Goal: Find specific page/section: Find specific page/section

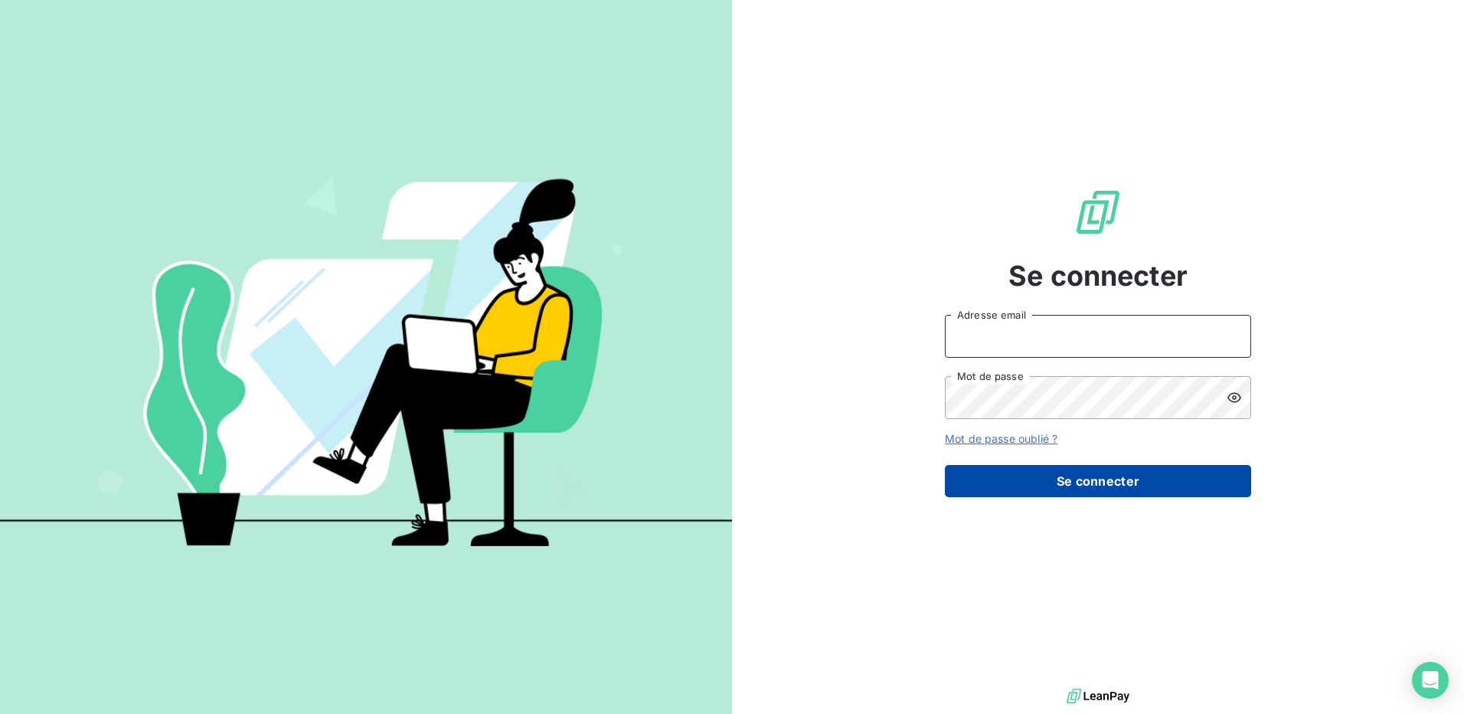
type input "[EMAIL_ADDRESS][DOMAIN_NAME]"
click at [1046, 492] on button "Se connecter" at bounding box center [1098, 481] width 306 height 32
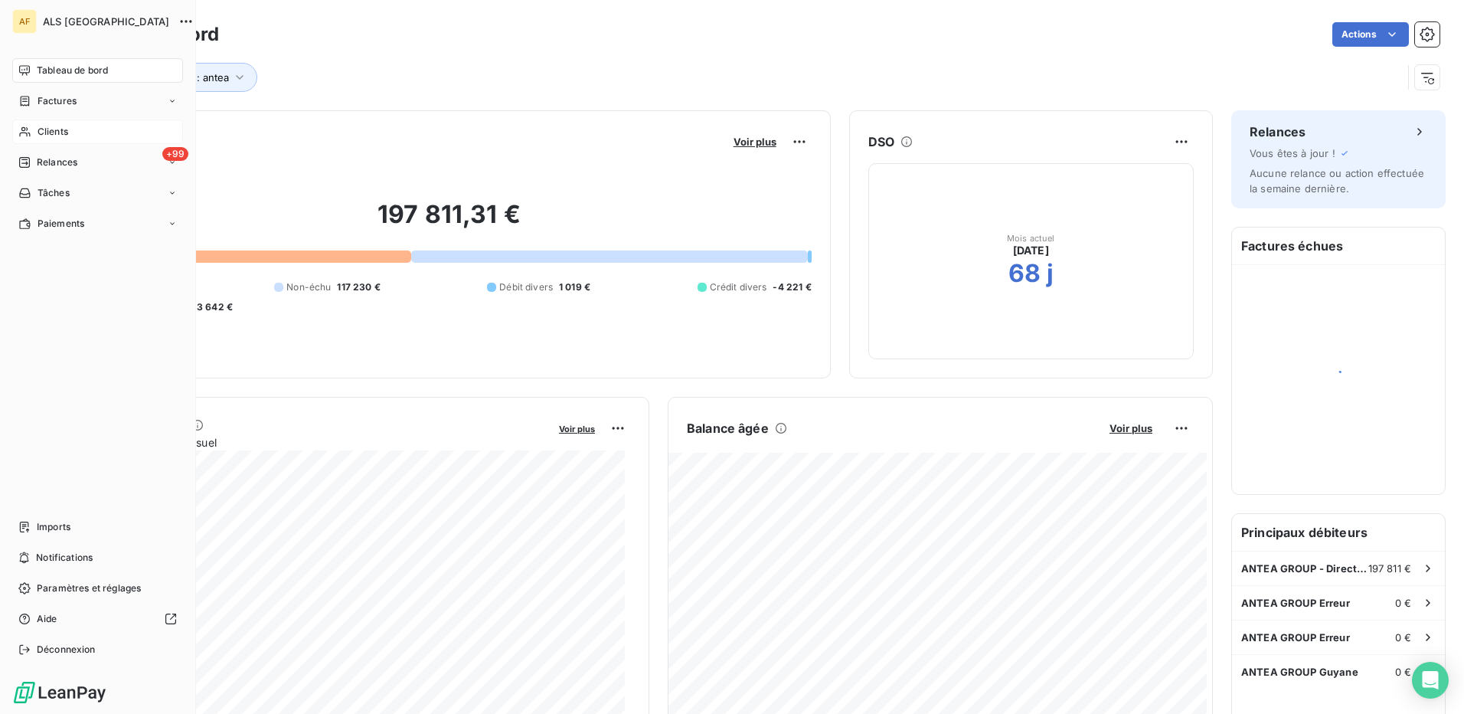
click at [38, 132] on span "Clients" at bounding box center [53, 132] width 31 height 14
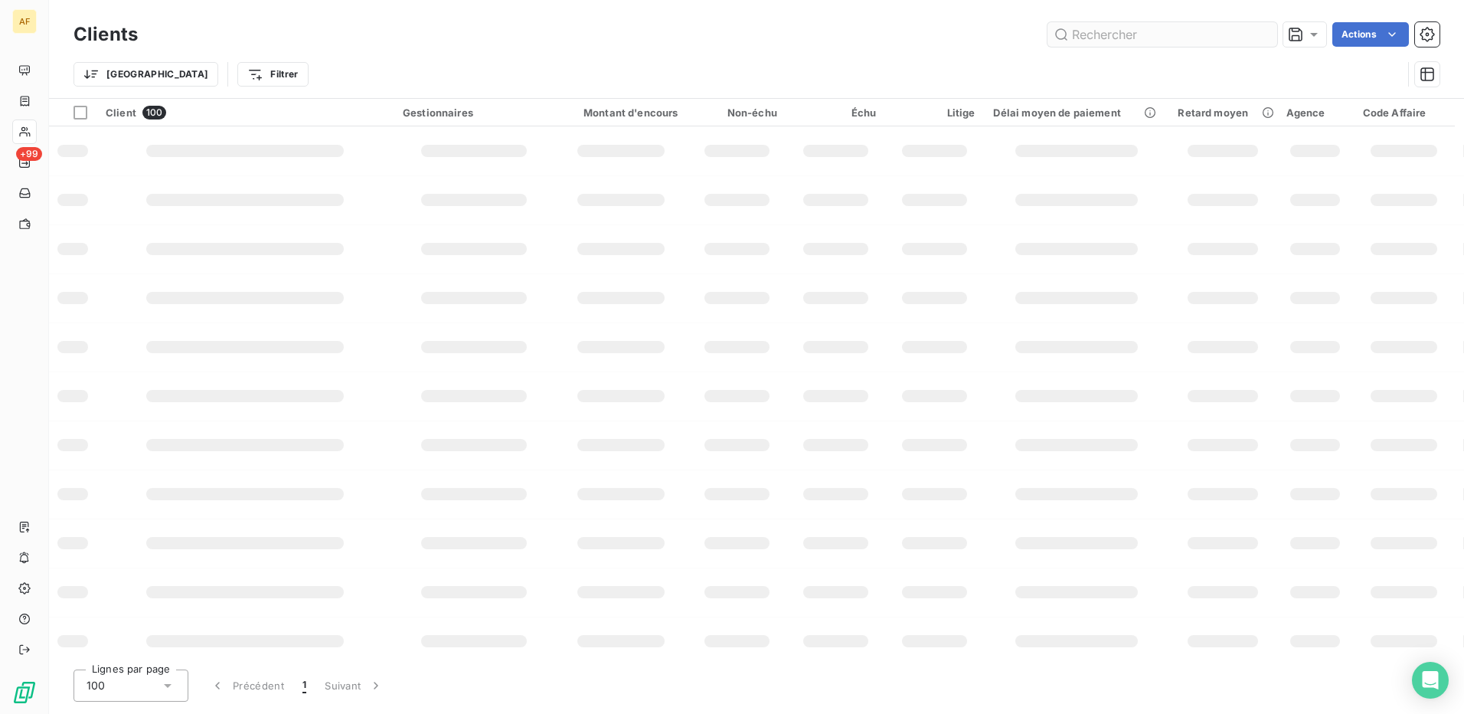
click at [1139, 35] on input "text" at bounding box center [1163, 34] width 230 height 25
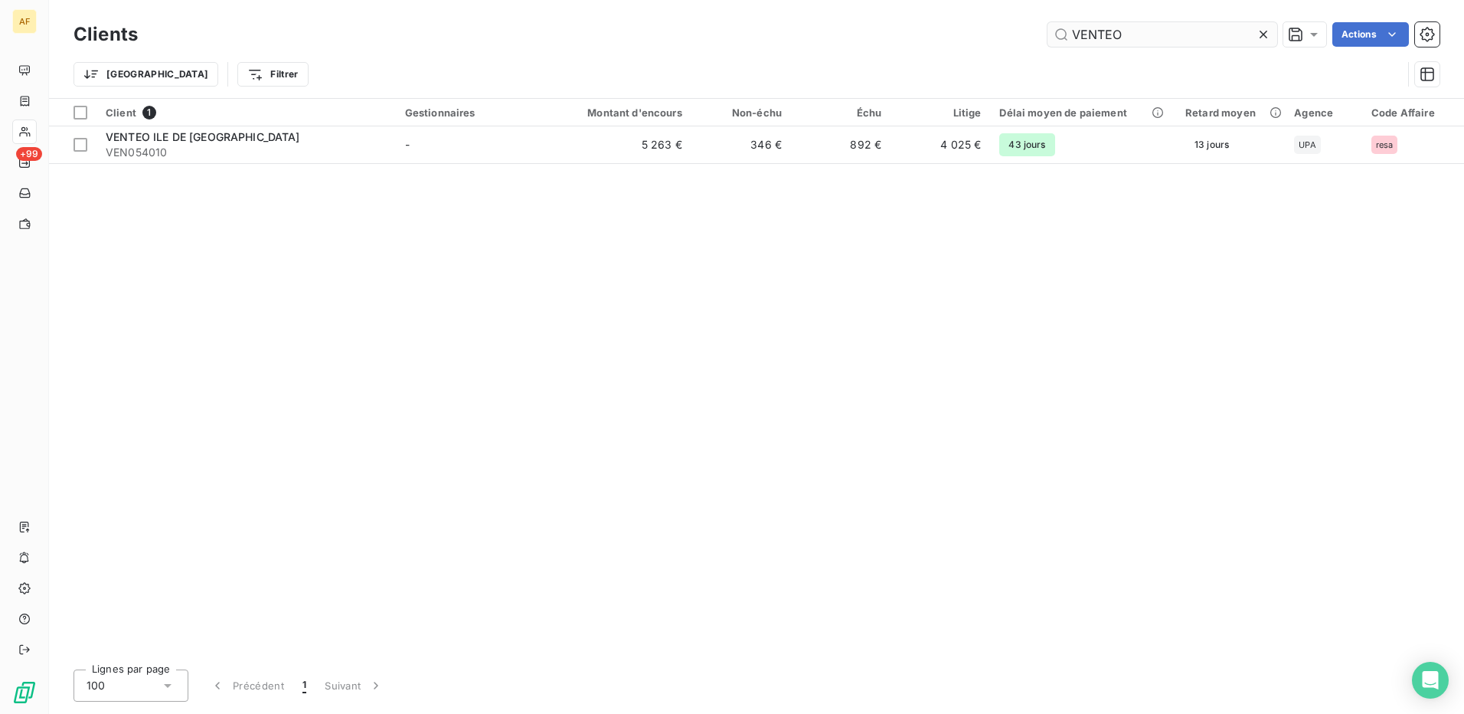
type input "VENTEO"
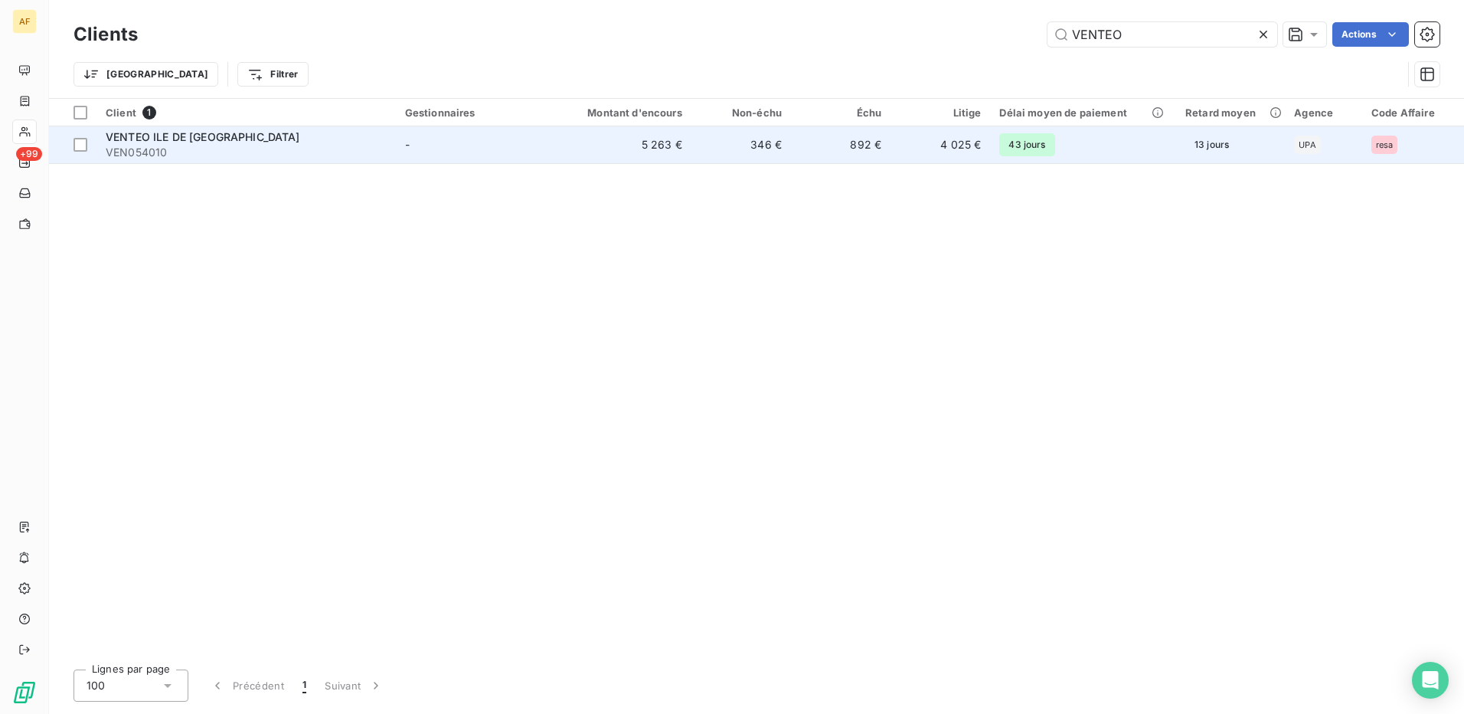
click at [427, 140] on td "-" at bounding box center [477, 144] width 162 height 37
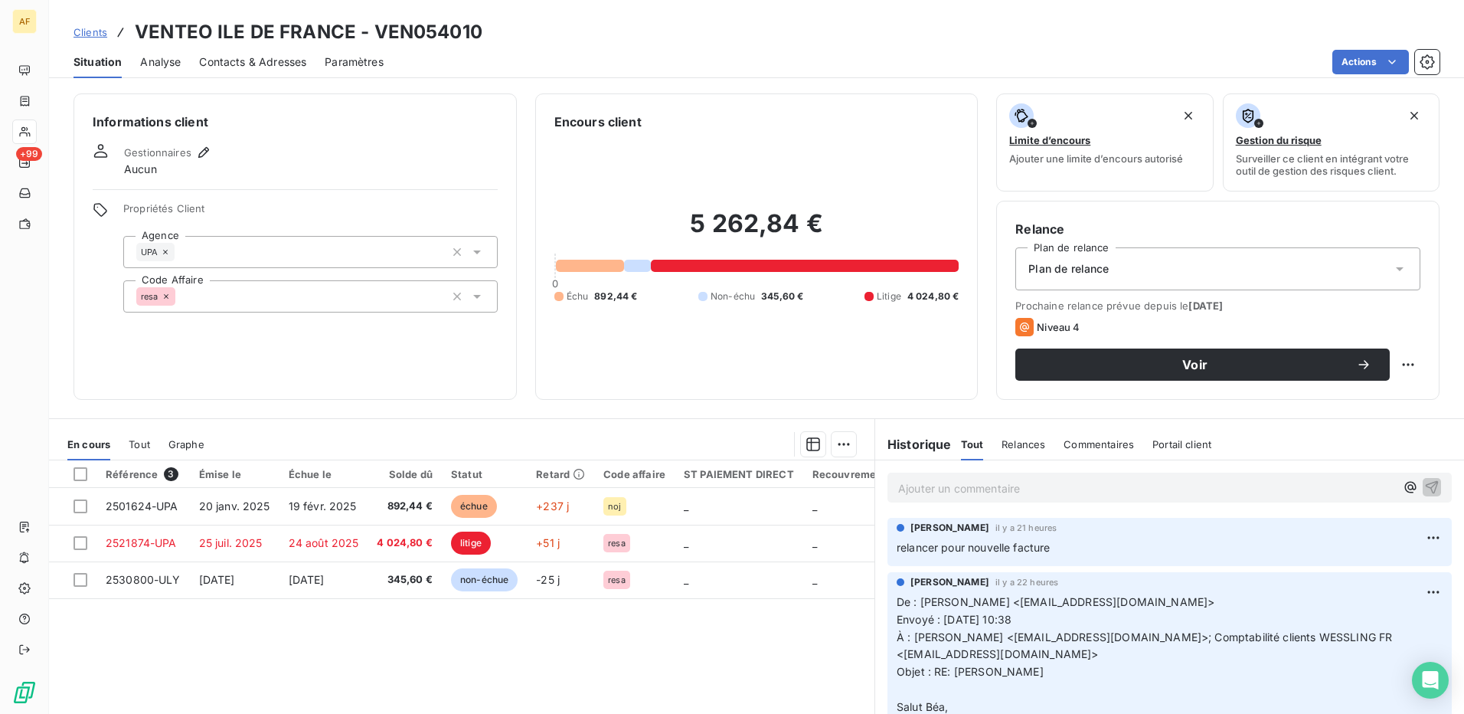
click at [155, 355] on div "Informations client Gestionnaires Aucun Propriétés Client Agence UPA Code Affai…" at bounding box center [295, 246] width 443 height 306
click at [316, 355] on div "Informations client Gestionnaires Aucun Propriétés Client Agence UPA Code Affai…" at bounding box center [295, 246] width 443 height 306
click at [137, 364] on div "Informations client Gestionnaires Aucun Propriétés Client Agence UPA Code Affai…" at bounding box center [295, 246] width 443 height 306
click at [198, 149] on icon "button" at bounding box center [203, 152] width 15 height 15
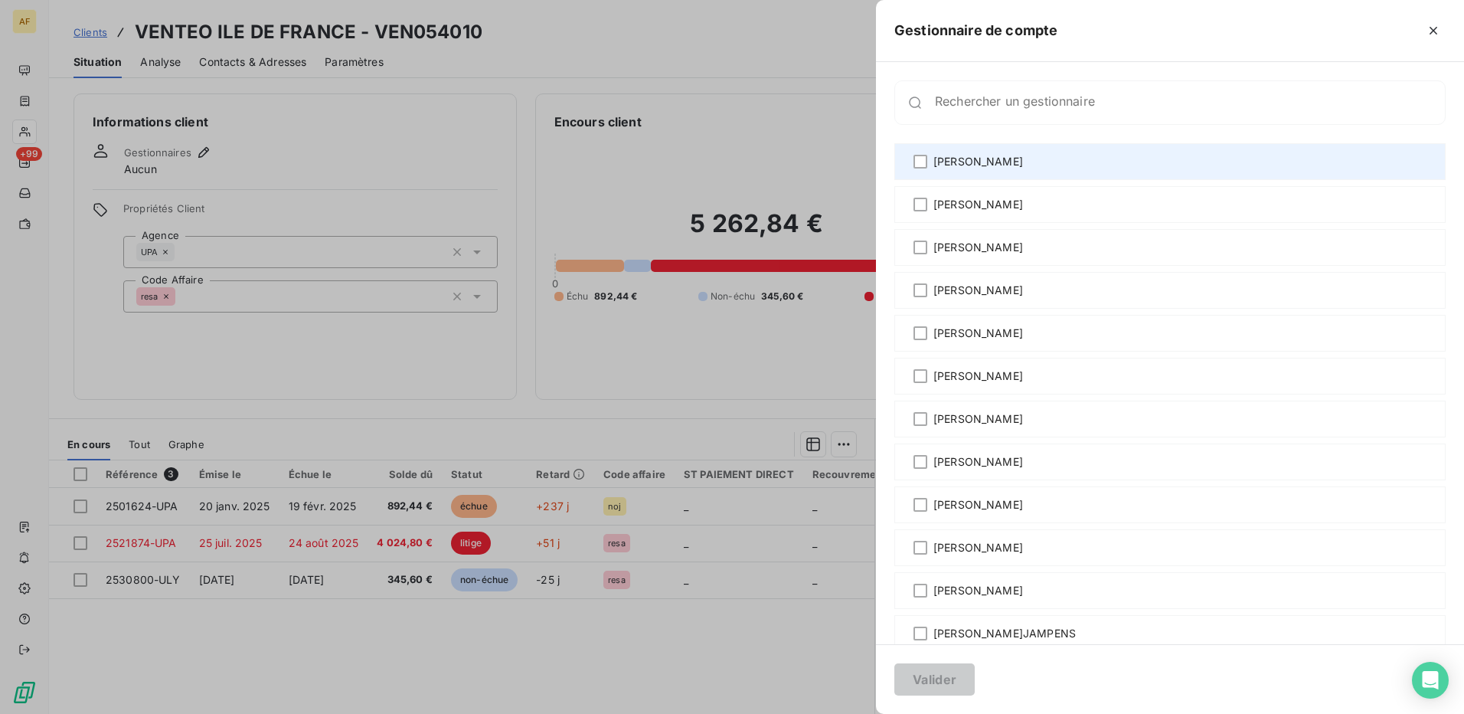
click at [969, 165] on span "[PERSON_NAME]" at bounding box center [978, 161] width 90 height 15
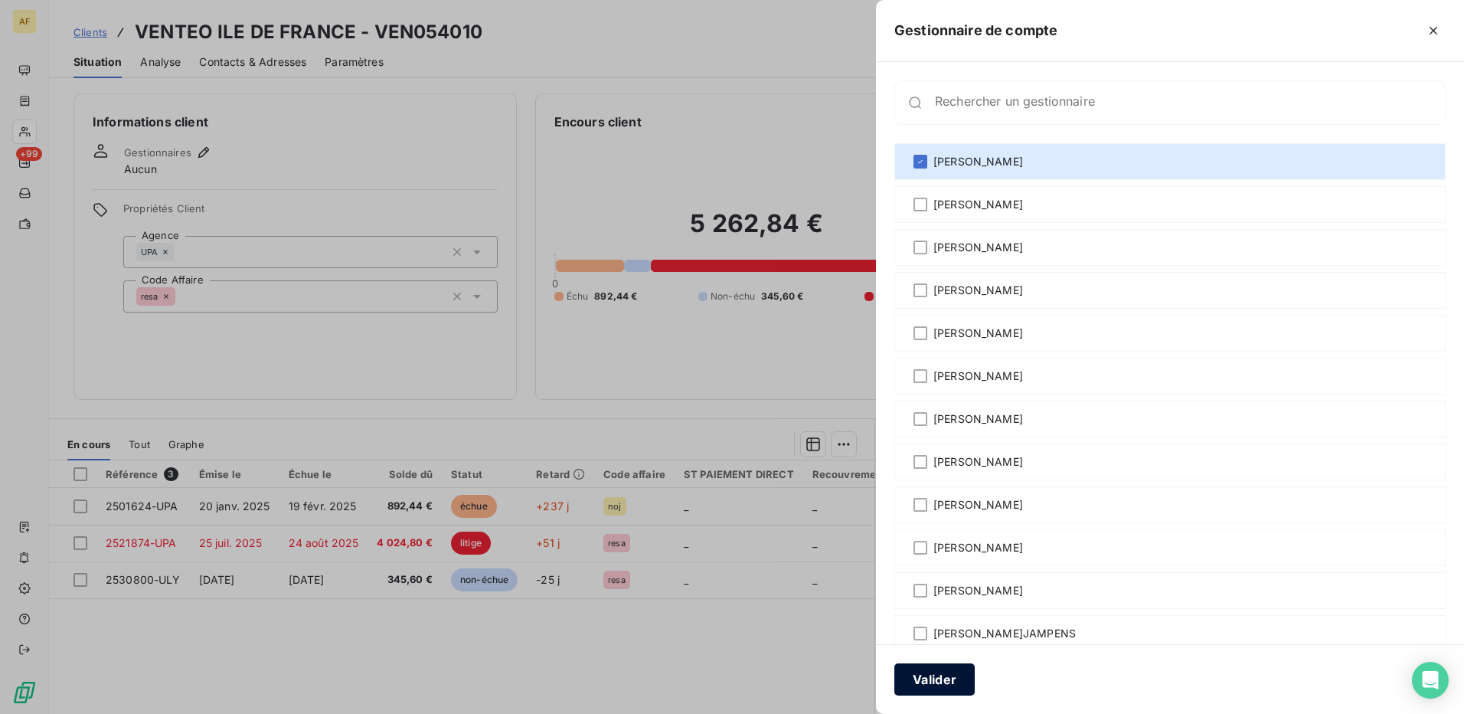
click at [943, 685] on button "Valider" at bounding box center [934, 679] width 80 height 32
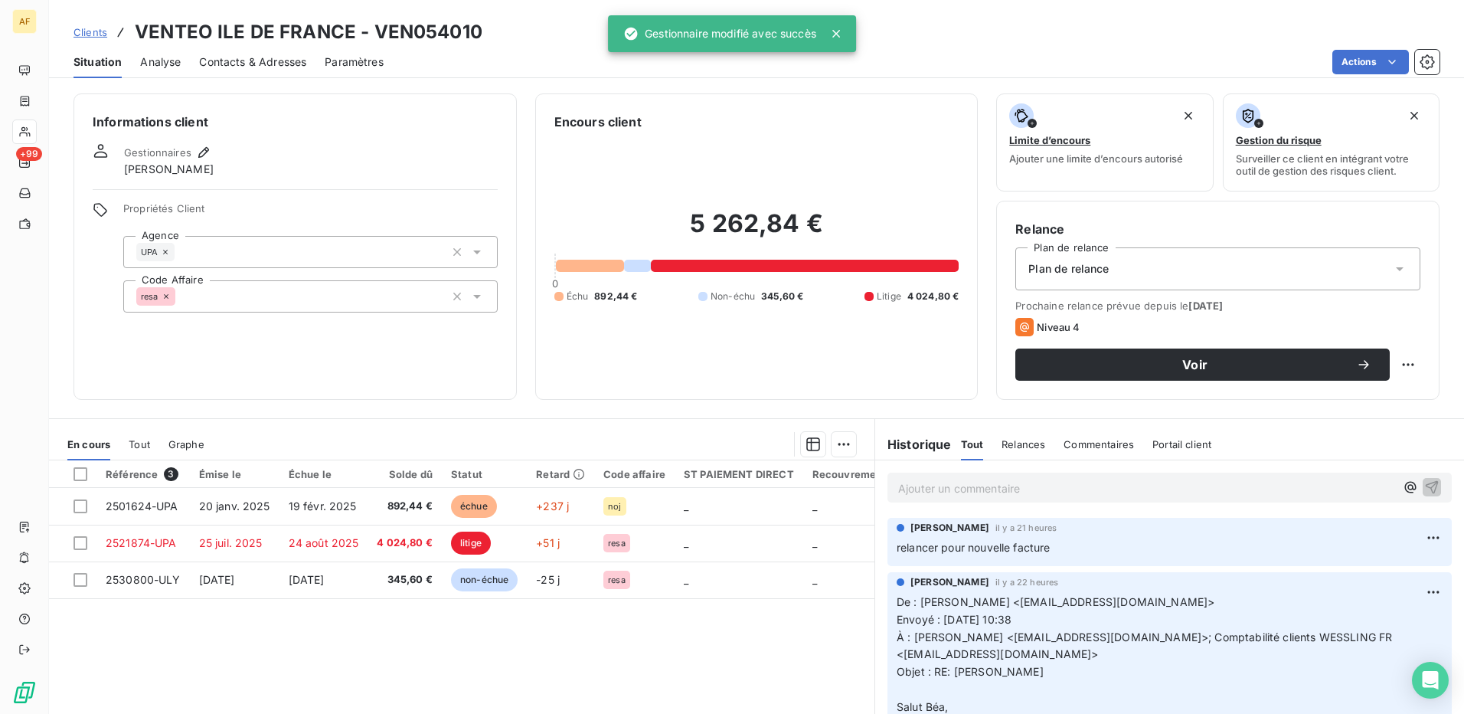
click at [662, 645] on div "Référence 3 Émise le Échue le Solde dû Statut Retard Code affaire ST PAIEMENT D…" at bounding box center [461, 607] width 825 height 295
click at [266, 363] on div "Informations client Gestionnaires [PERSON_NAME] Propriétés Client Agence UPA Co…" at bounding box center [295, 246] width 443 height 306
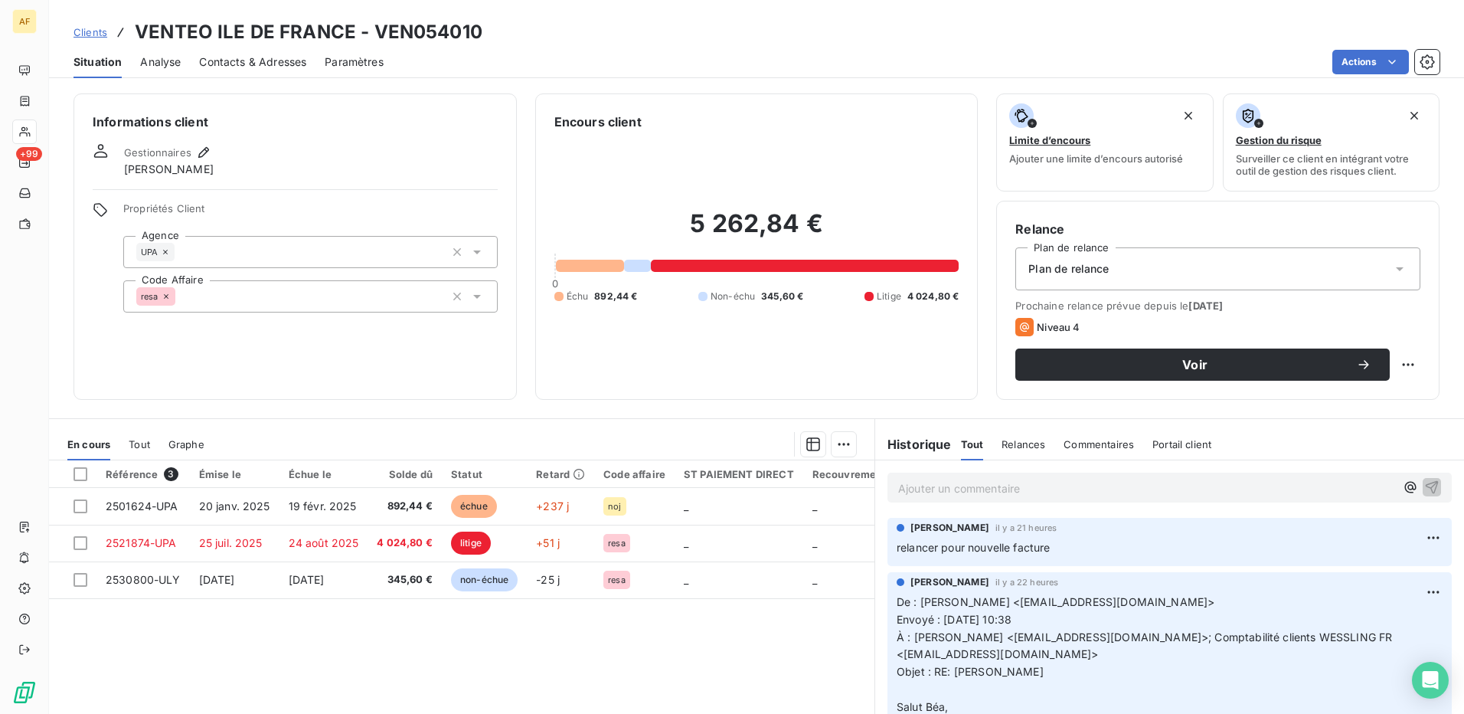
click at [229, 61] on span "Contacts & Adresses" at bounding box center [252, 61] width 107 height 15
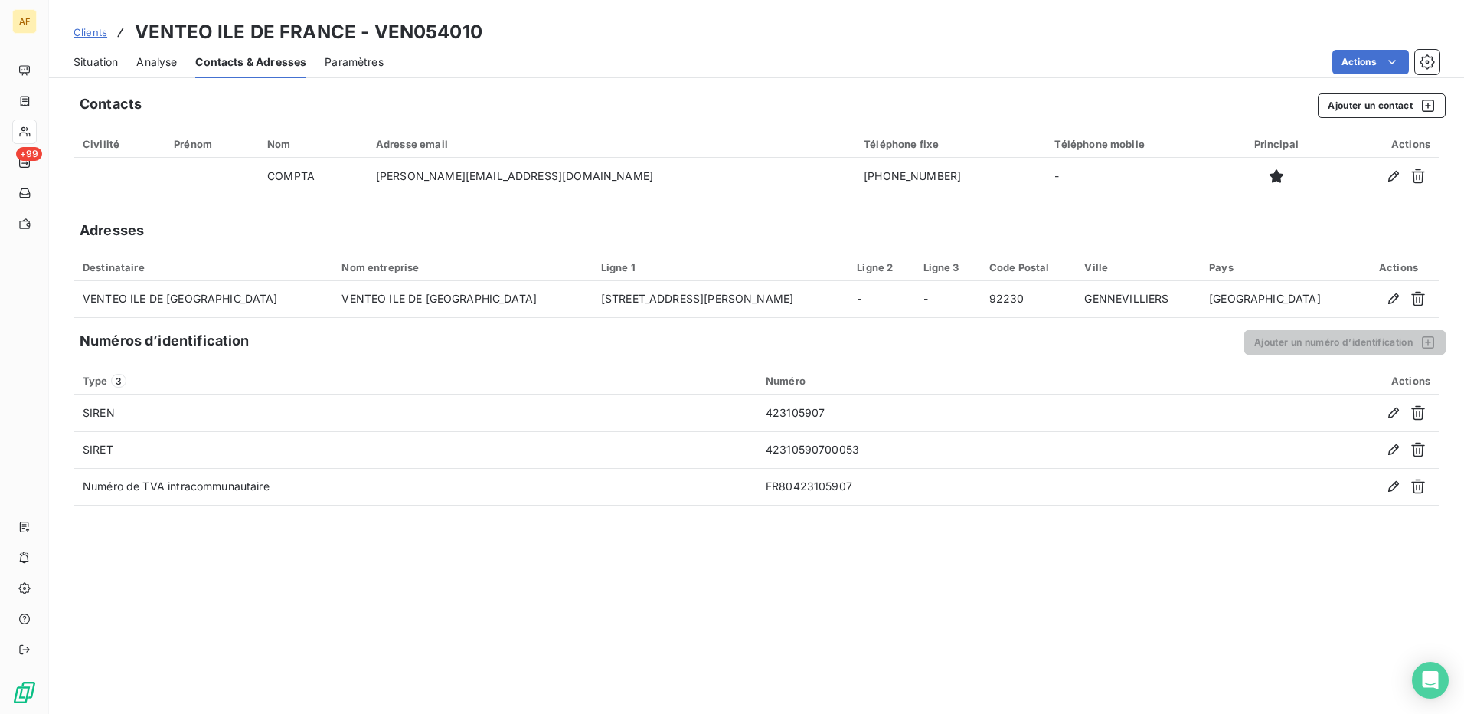
click at [518, 223] on div "Adresses" at bounding box center [757, 230] width 1366 height 21
